Goal: Find specific page/section: Find specific page/section

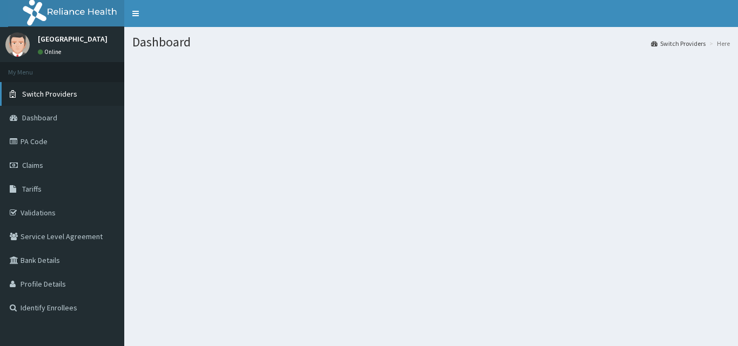
click at [56, 92] on span "Switch Providers" at bounding box center [49, 94] width 55 height 10
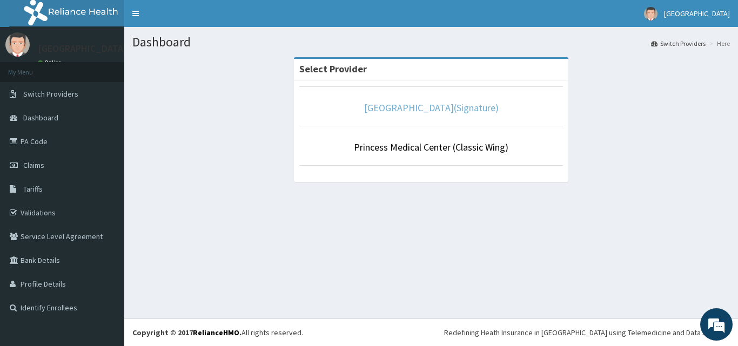
click at [426, 111] on link "[GEOGRAPHIC_DATA](Signature)" at bounding box center [431, 108] width 134 height 12
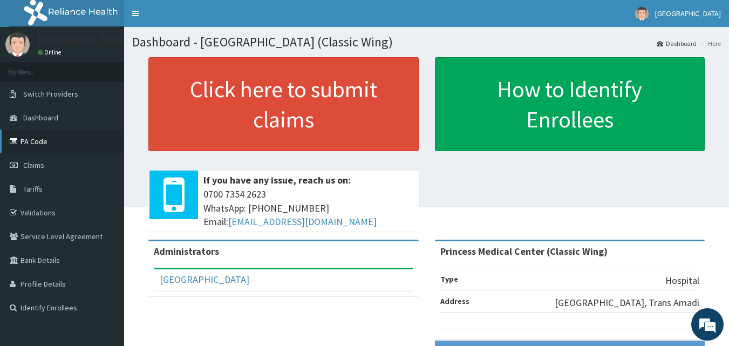
click at [48, 141] on link "PA Code" at bounding box center [62, 142] width 124 height 24
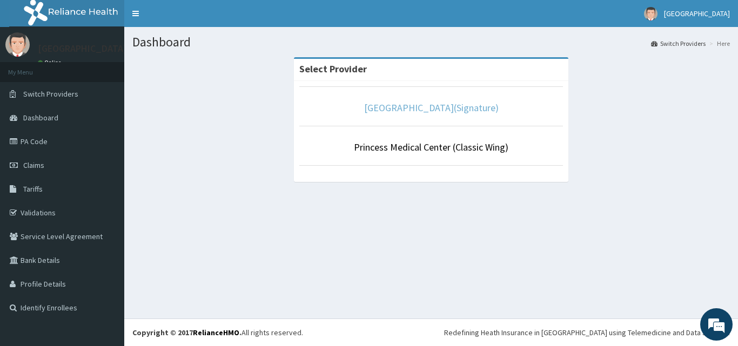
click at [448, 105] on link "[GEOGRAPHIC_DATA](Signature)" at bounding box center [431, 108] width 134 height 12
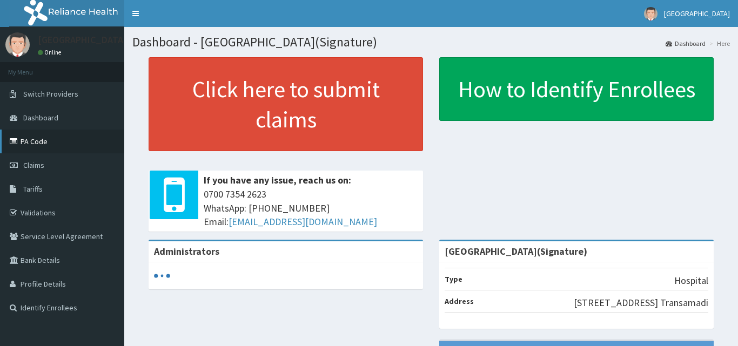
click at [30, 141] on link "PA Code" at bounding box center [62, 142] width 124 height 24
